Goal: Transaction & Acquisition: Purchase product/service

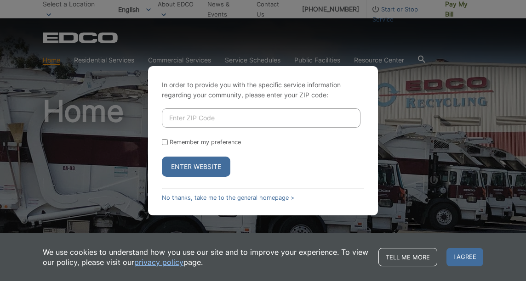
click at [450, 11] on div "In order to provide you with the specific service information regarding your co…" at bounding box center [263, 140] width 526 height 281
click at [460, 7] on div "In order to provide you with the specific service information regarding your co…" at bounding box center [263, 140] width 526 height 281
click at [171, 199] on link "No thanks, take me to the general homepage >" at bounding box center [228, 197] width 132 height 7
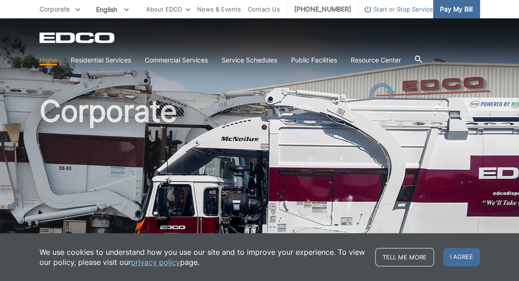
click at [453, 12] on span "Pay My Bill" at bounding box center [456, 9] width 33 height 10
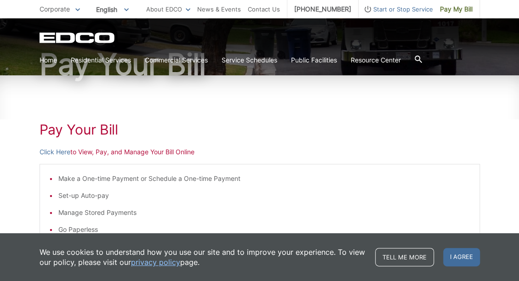
scroll to position [92, 0]
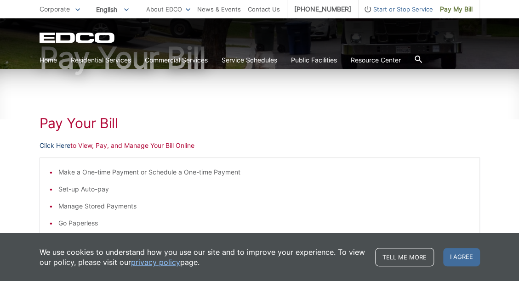
click at [62, 148] on link "Click Here" at bounding box center [55, 146] width 31 height 10
